Goal: Go to known website: Access a specific website the user already knows

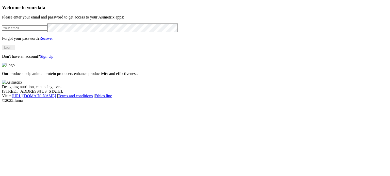
type input "[PERSON_NAME][EMAIL_ADDRESS][PERSON_NAME][DOMAIN_NAME]"
click at [14, 50] on button "Login" at bounding box center [8, 47] width 12 height 5
